Goal: Task Accomplishment & Management: Complete application form

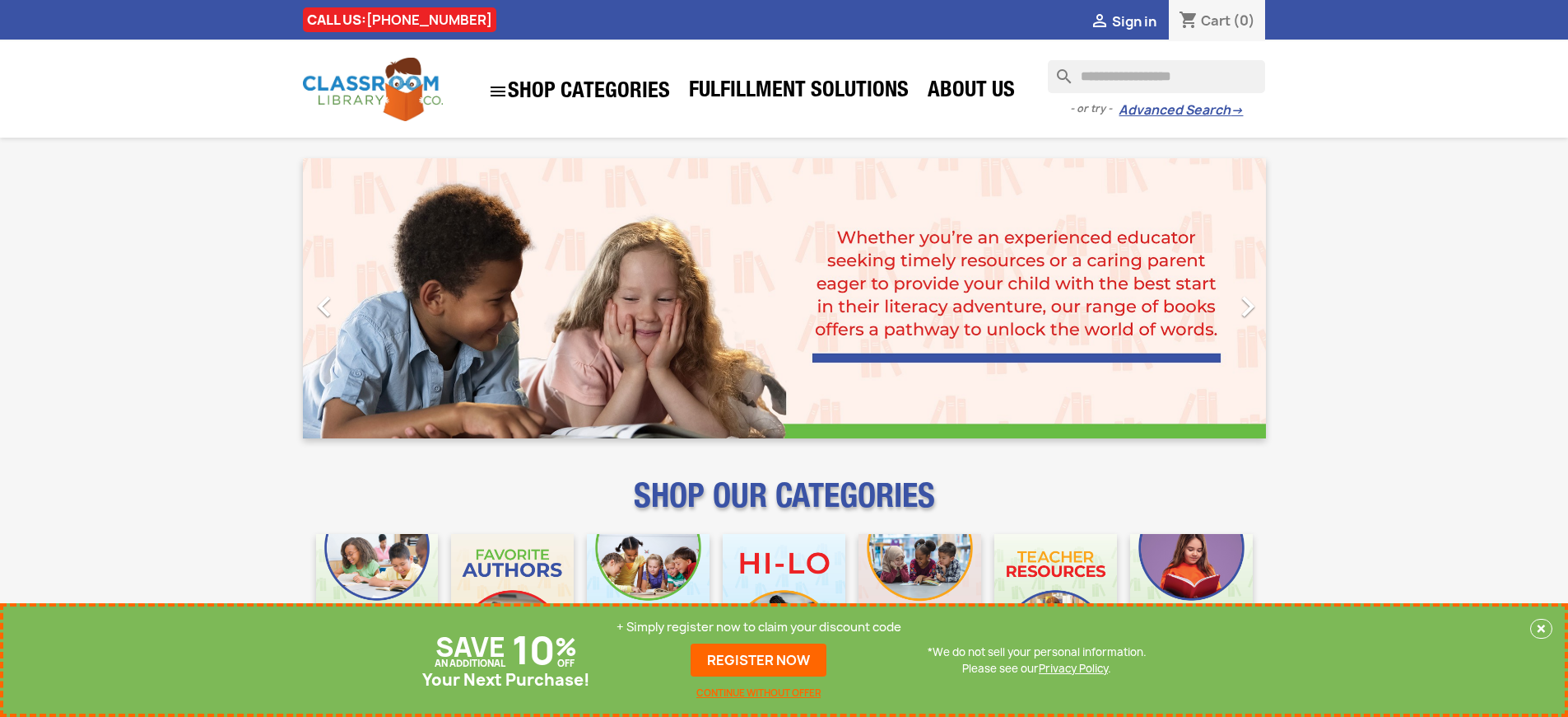
click at [759, 627] on p "+ Simply register now to claim your discount code" at bounding box center [758, 627] width 285 height 17
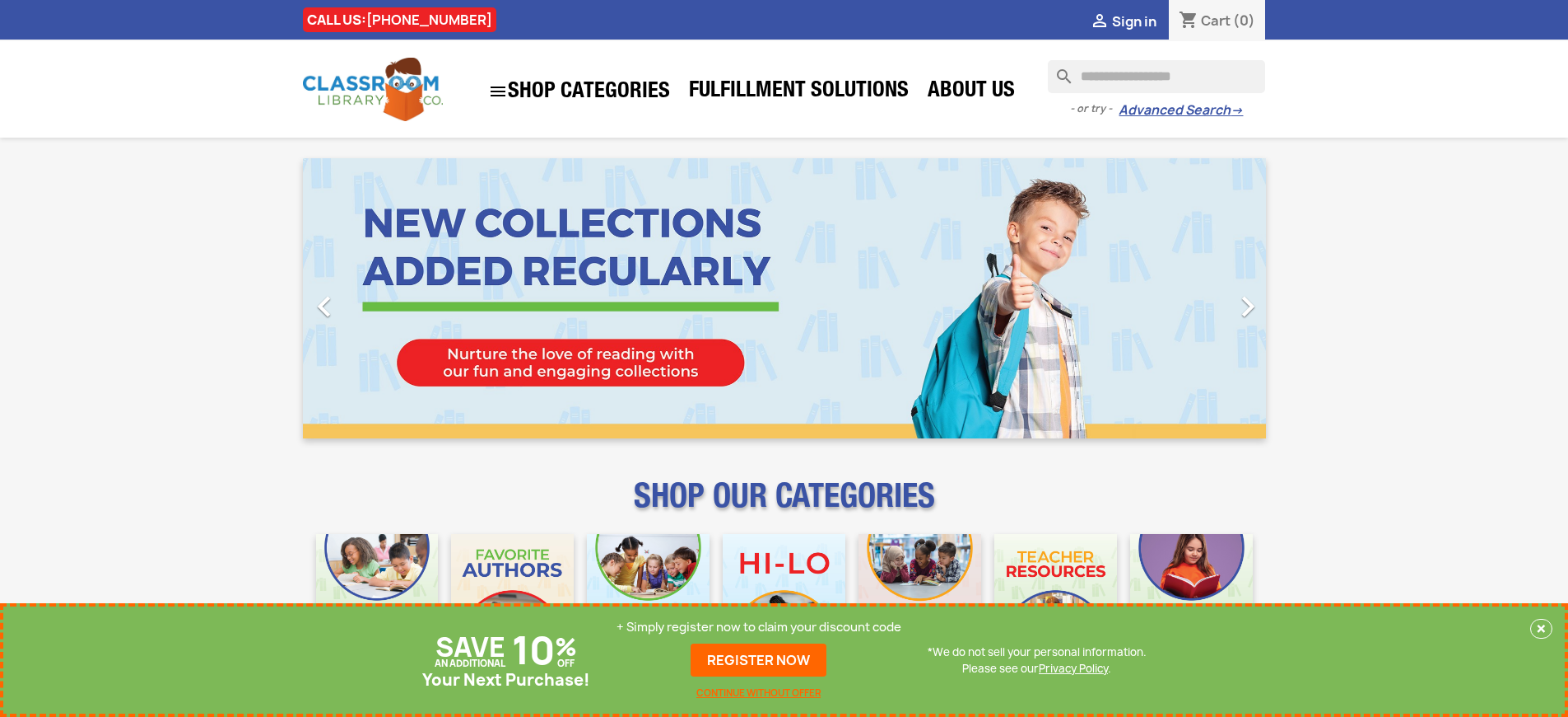
click at [759, 627] on p "+ Simply register now to claim your discount code" at bounding box center [758, 627] width 285 height 17
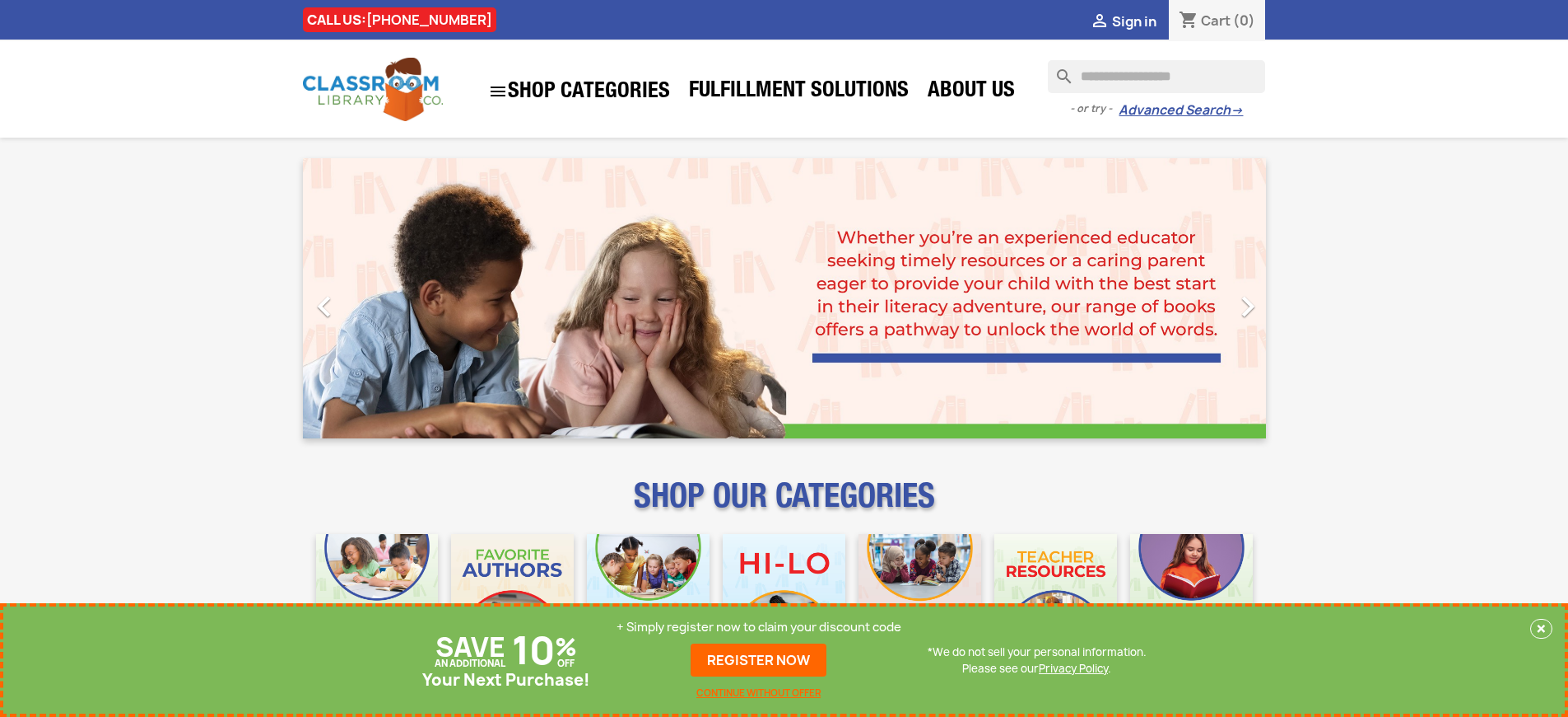
click at [759, 627] on p "+ Simply register now to claim your discount code" at bounding box center [758, 627] width 285 height 17
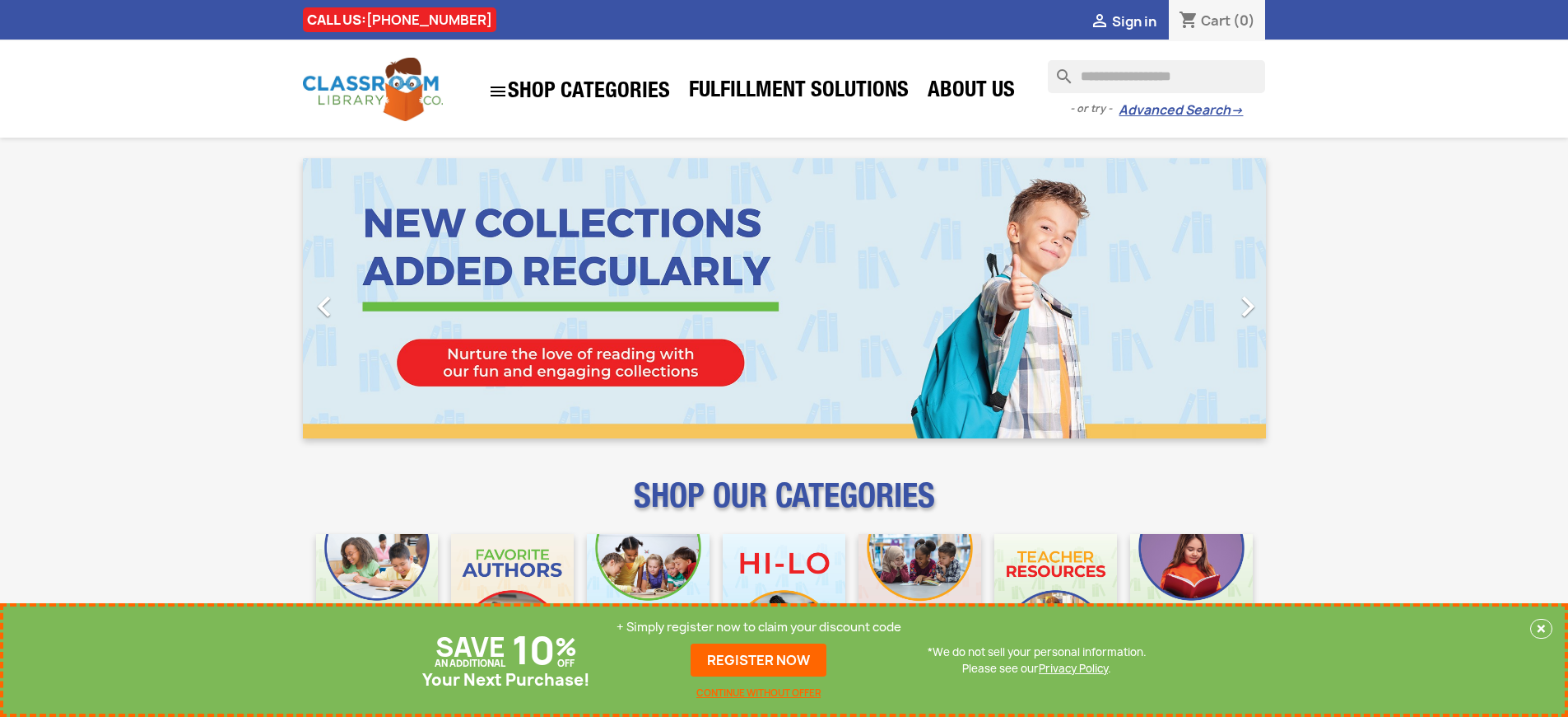
click at [759, 627] on p "+ Simply register now to claim your discount code" at bounding box center [758, 627] width 285 height 17
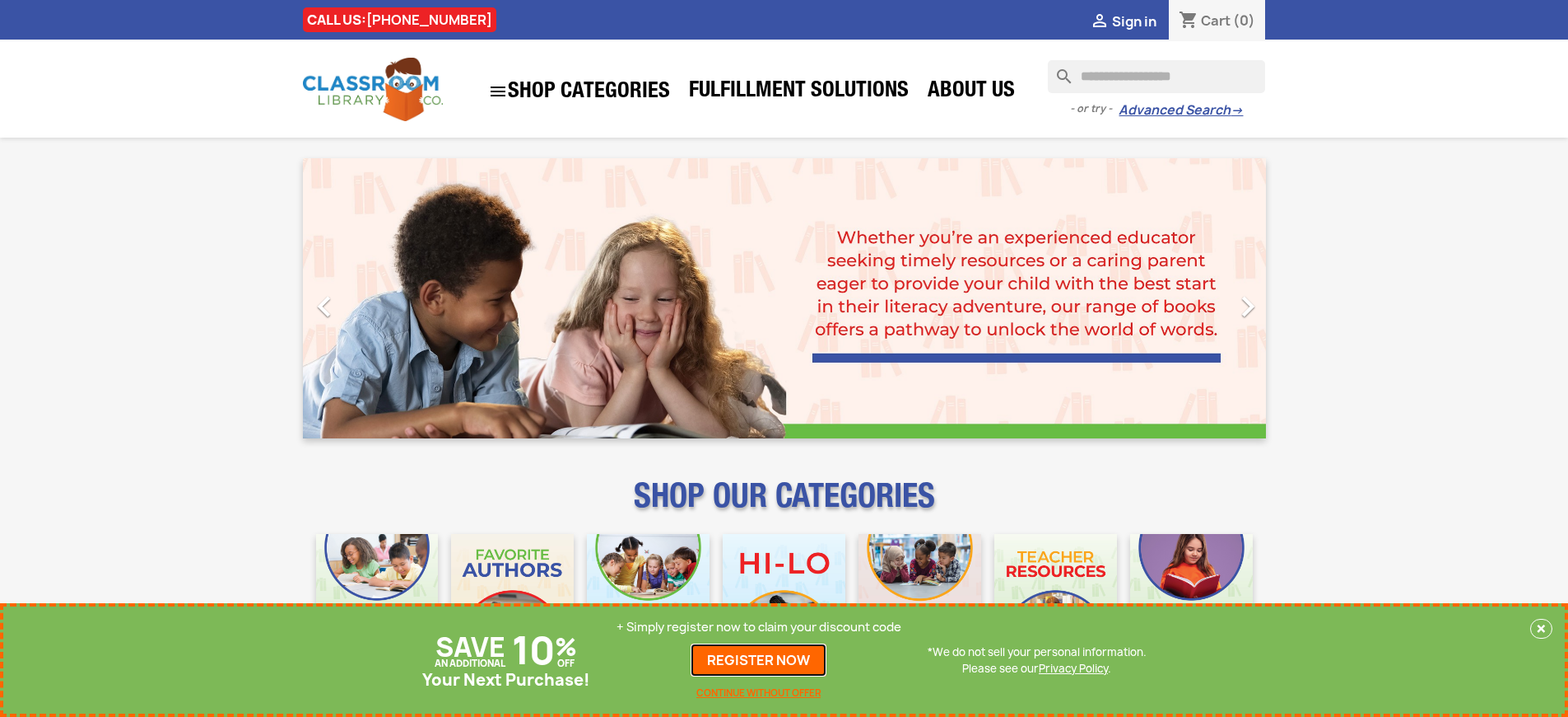
click at [759, 660] on link "REGISTER NOW" at bounding box center [758, 660] width 135 height 33
click at [759, 627] on p "+ Simply register now to claim your discount code" at bounding box center [758, 627] width 285 height 17
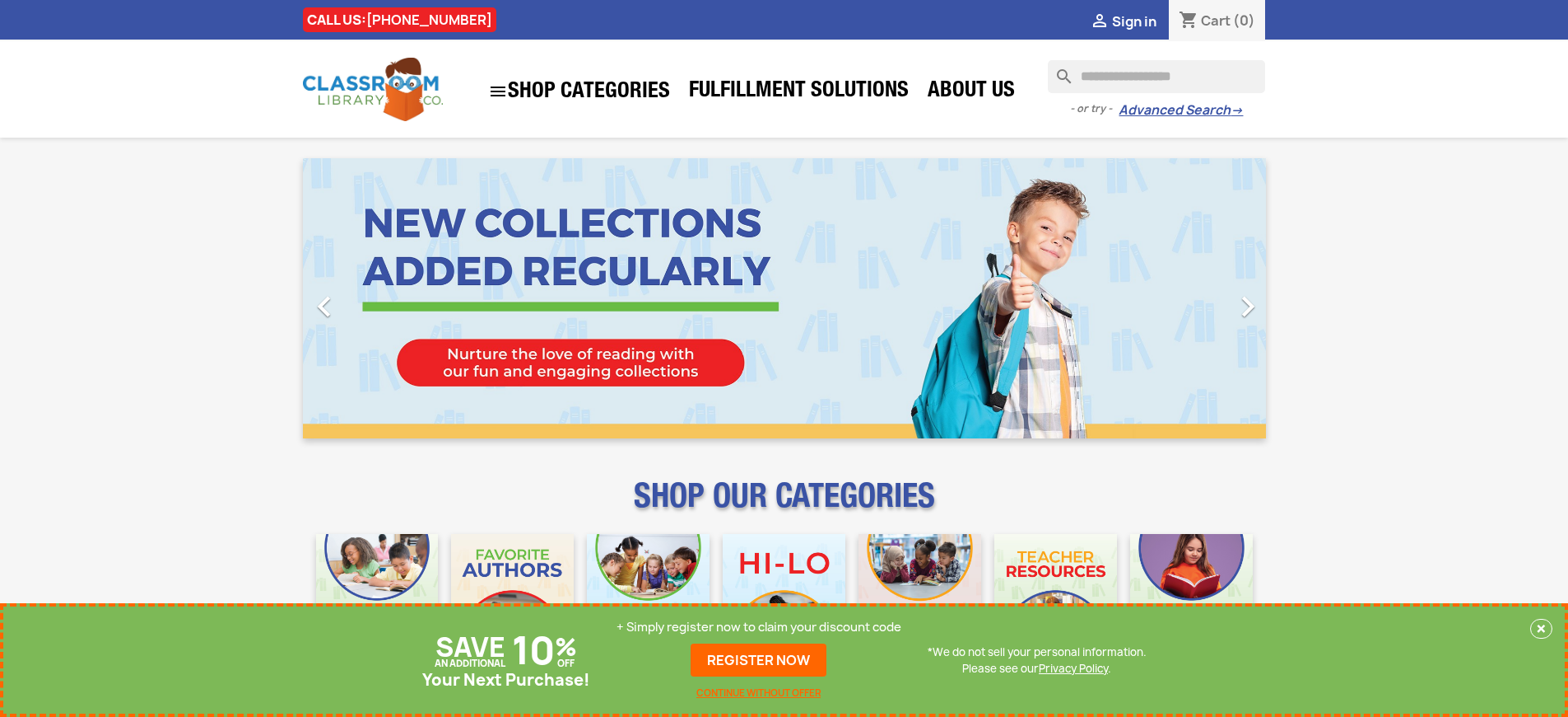
click at [759, 627] on p "+ Simply register now to claim your discount code" at bounding box center [758, 627] width 285 height 17
click at [759, 660] on link "REGISTER NOW" at bounding box center [758, 660] width 135 height 33
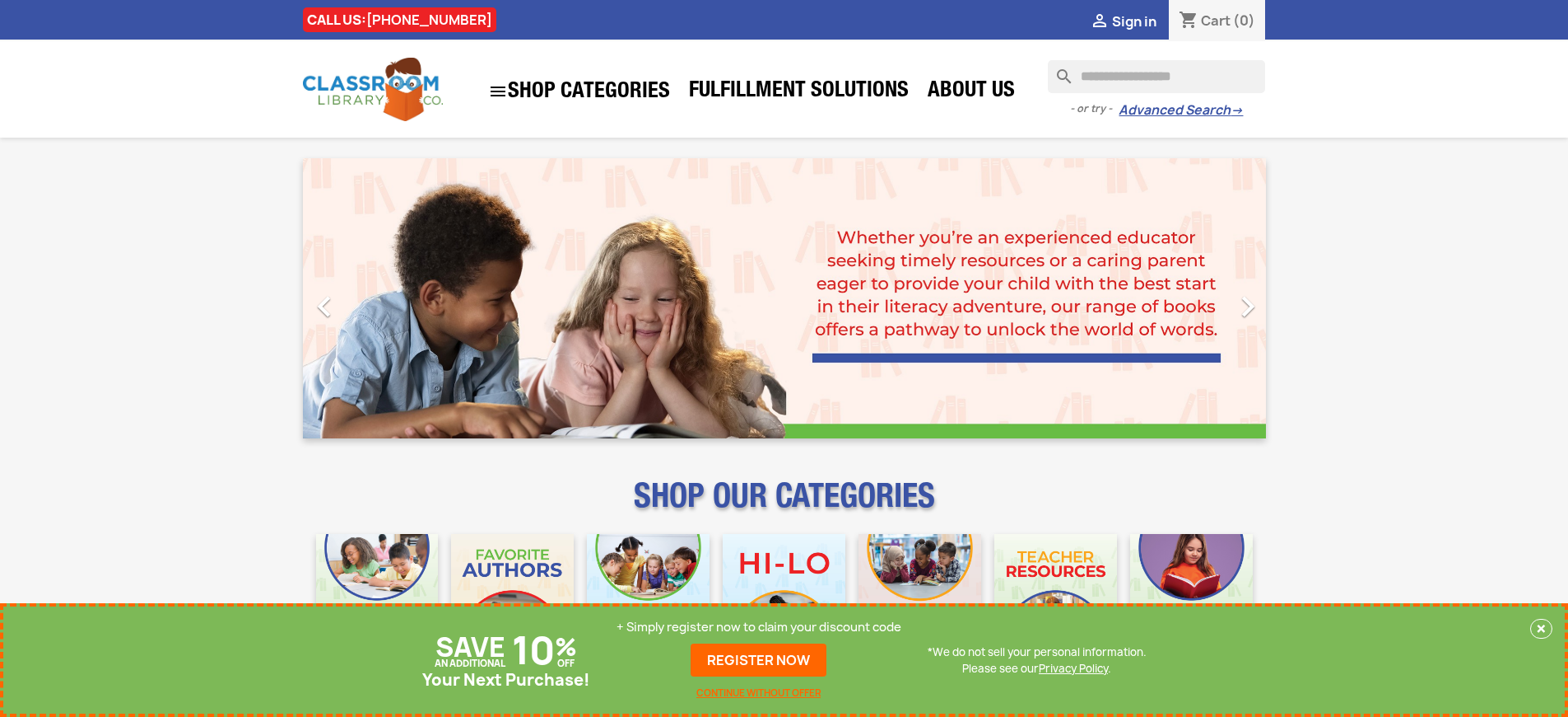
click at [759, 627] on p "+ Simply register now to claim your discount code" at bounding box center [758, 627] width 285 height 17
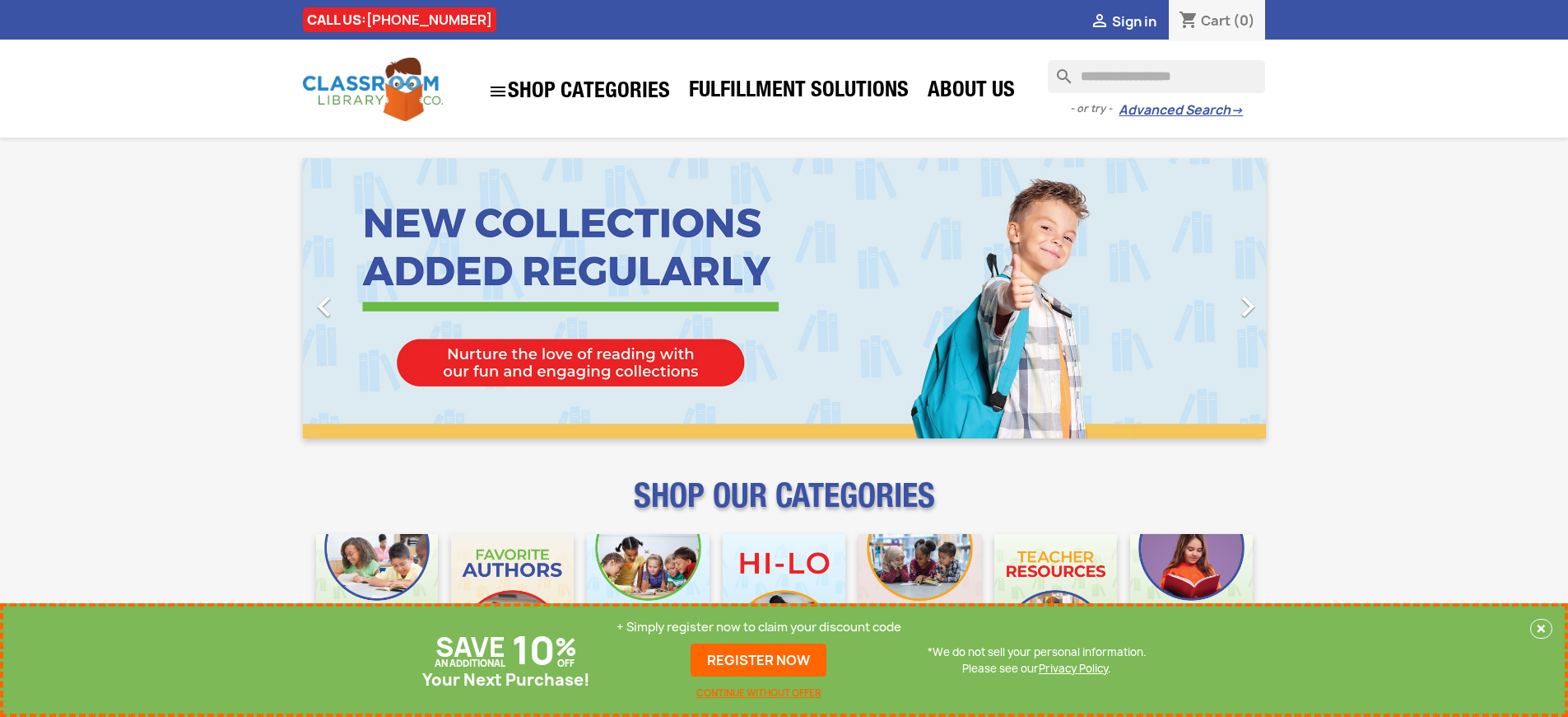
click at [759, 627] on p "+ Simply register now to claim your discount code" at bounding box center [758, 627] width 285 height 17
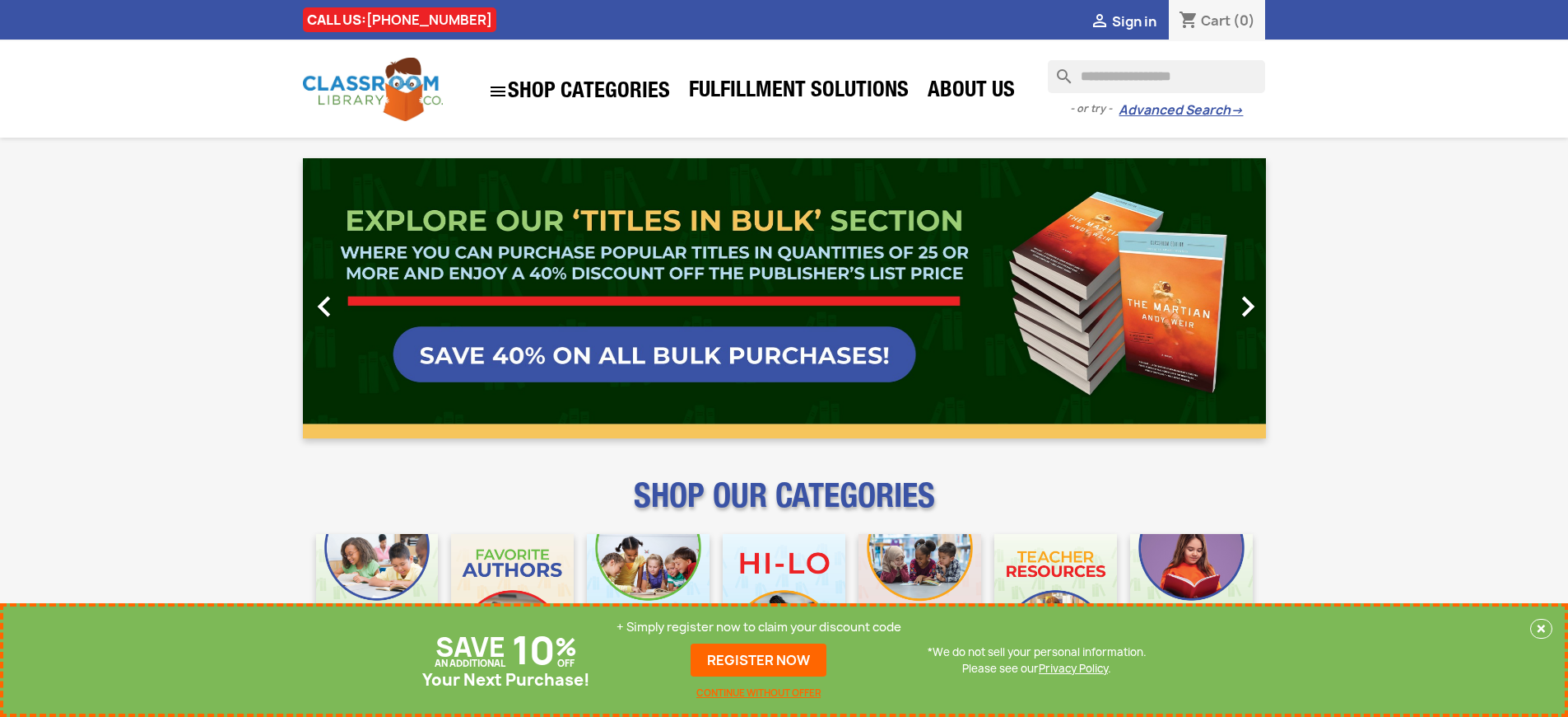
click at [759, 627] on p "+ Simply register now to claim your discount code" at bounding box center [758, 627] width 285 height 17
click at [759, 660] on link "REGISTER NOW" at bounding box center [758, 660] width 135 height 33
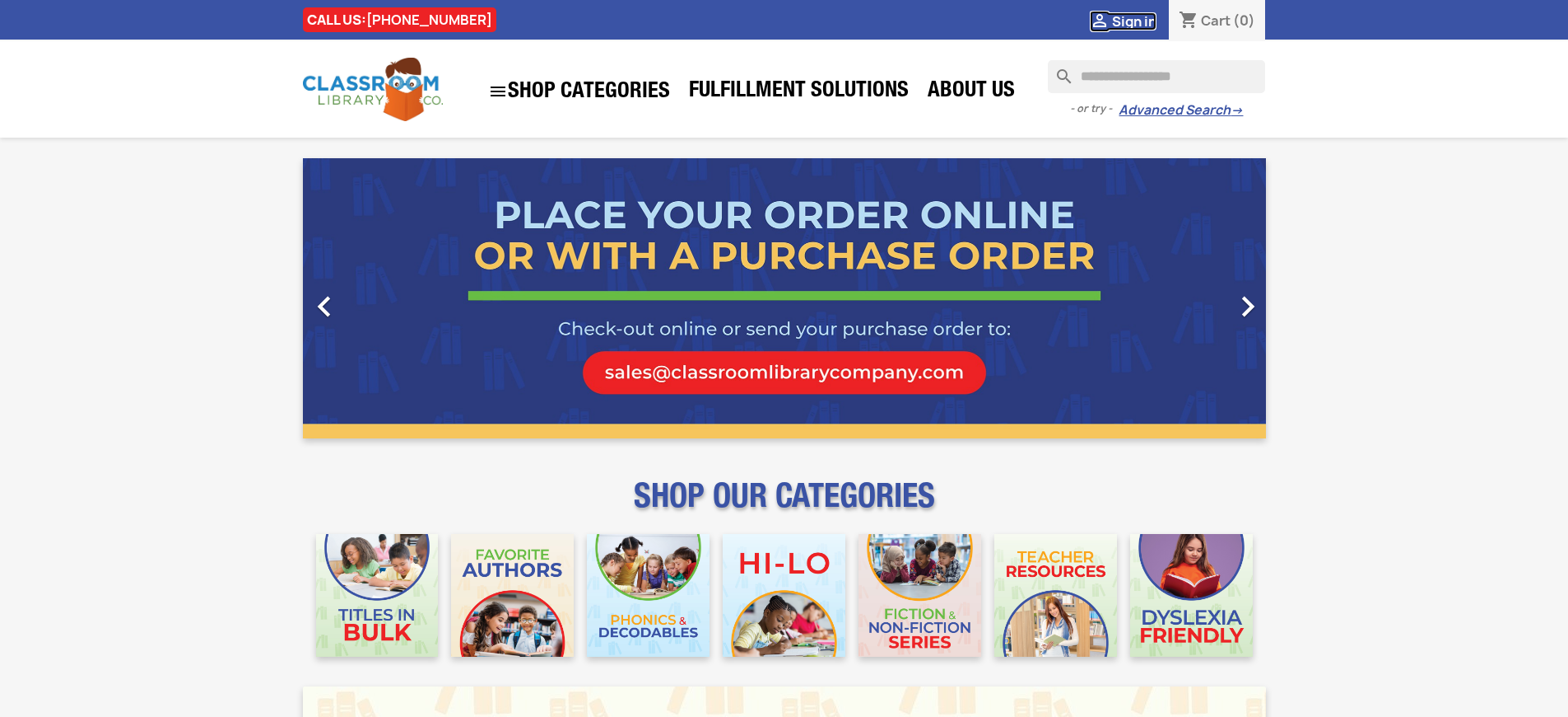
click at [1134, 20] on span "Sign in" at bounding box center [1134, 21] width 44 height 18
